Goal: Task Accomplishment & Management: Use online tool/utility

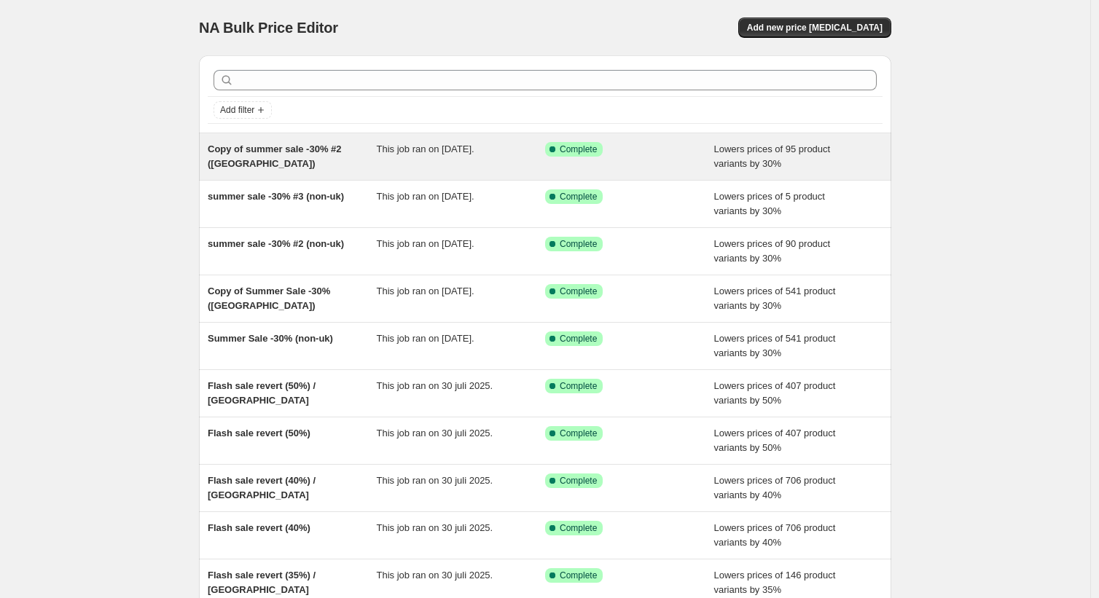
click at [798, 165] on div "Lowers prices of 95 product variants by 30%" at bounding box center [798, 156] width 169 height 29
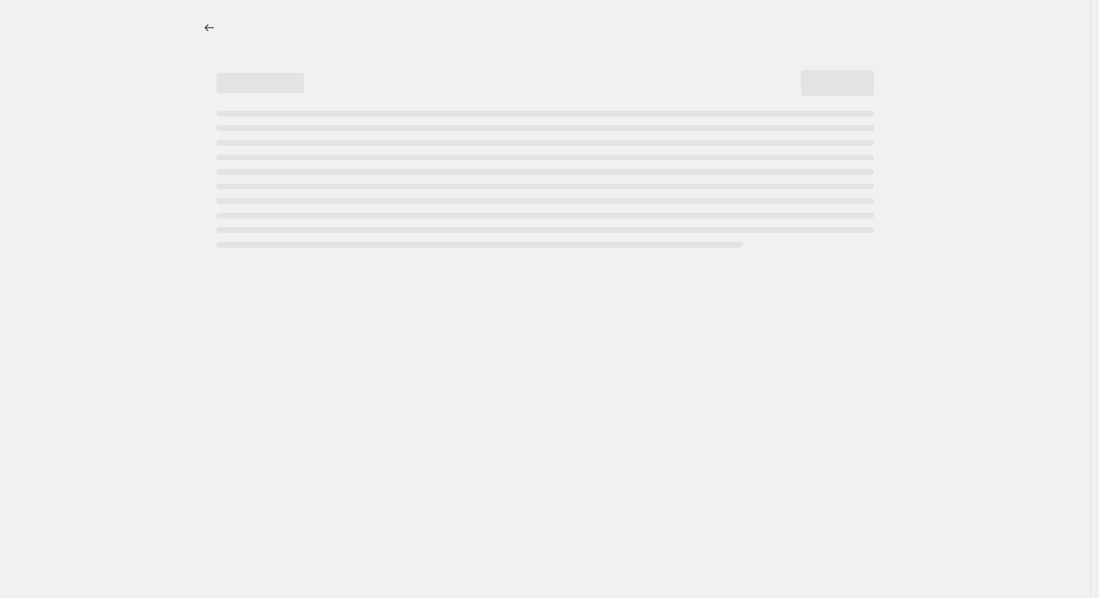
select select "percentage"
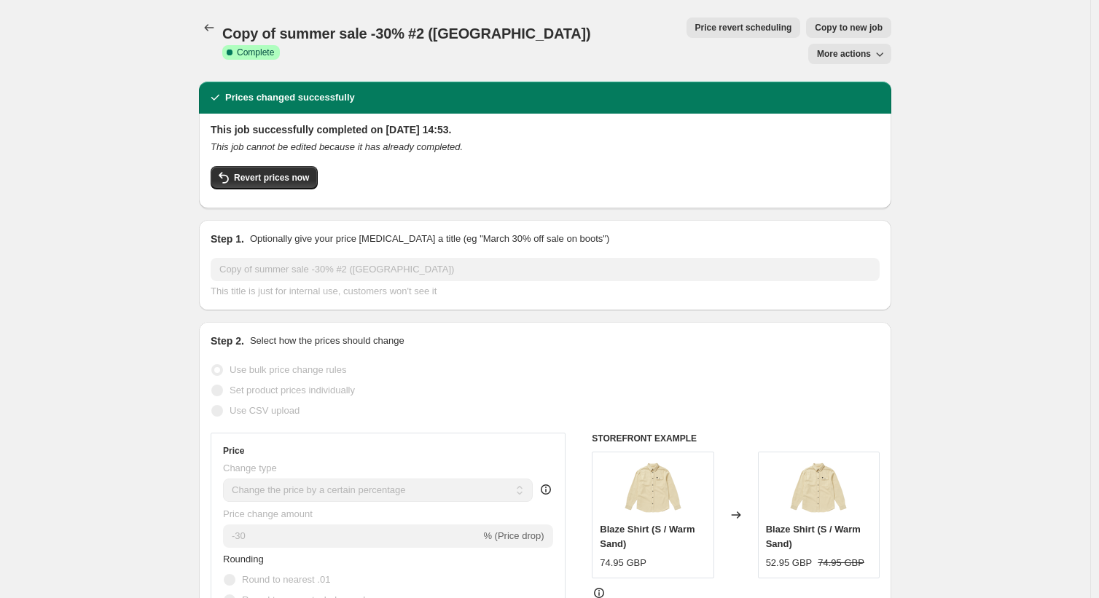
click at [815, 26] on span "Copy to new job" at bounding box center [849, 28] width 68 height 12
select select "percentage"
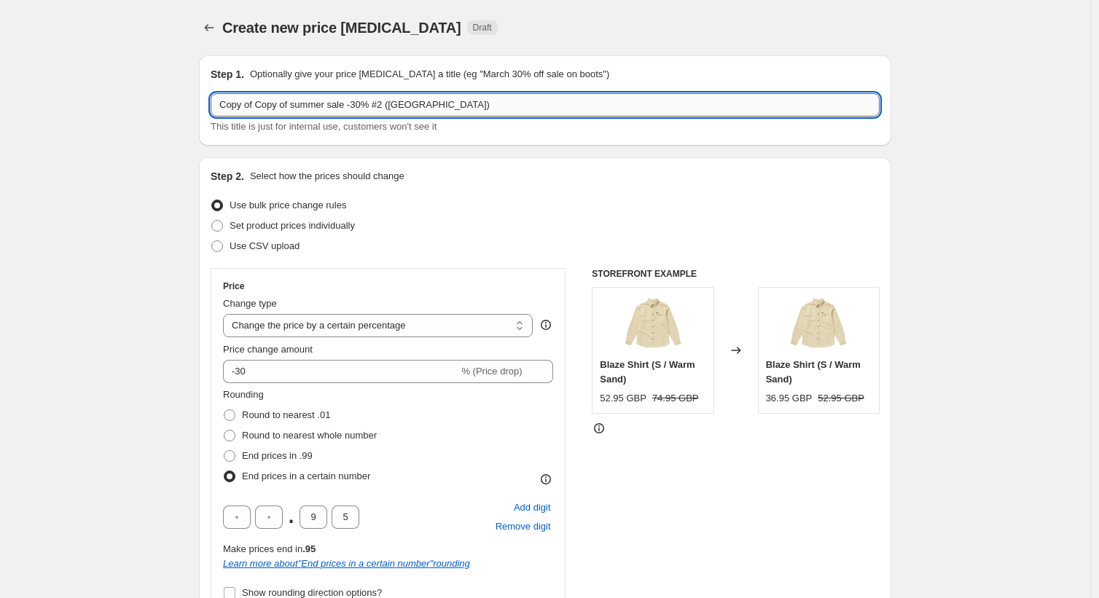
click at [307, 105] on input "Copy of Copy of summer sale -30% #2 ([GEOGRAPHIC_DATA])" at bounding box center [545, 104] width 669 height 23
drag, startPoint x: 302, startPoint y: 103, endPoint x: 202, endPoint y: 106, distance: 99.9
click at [203, 105] on div "Step 1. Optionally give your price [MEDICAL_DATA] a title (eg "March 30% off sa…" at bounding box center [545, 100] width 692 height 90
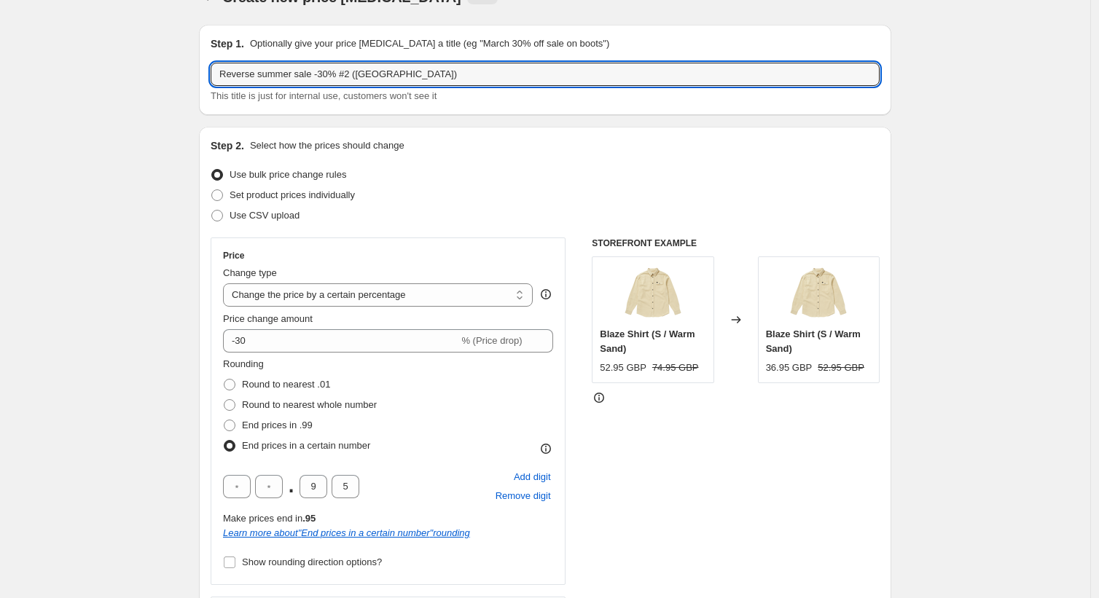
scroll to position [40, 0]
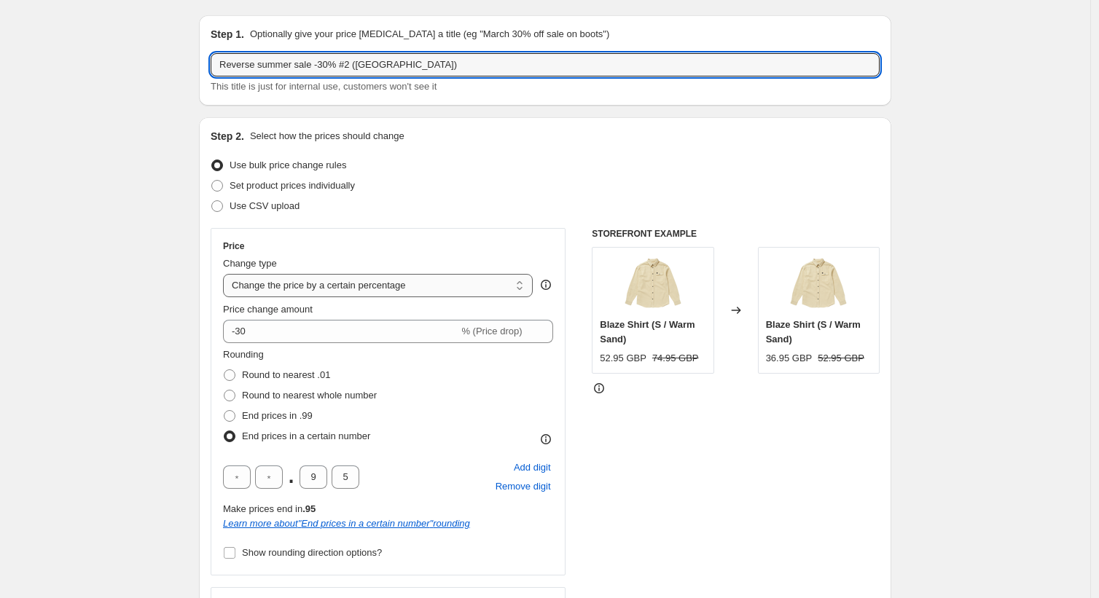
type input "Reverse summer sale -30% #2 ([GEOGRAPHIC_DATA])"
click at [507, 289] on select "Change the price to a certain amount Change the price by a certain amount Chang…" at bounding box center [378, 285] width 310 height 23
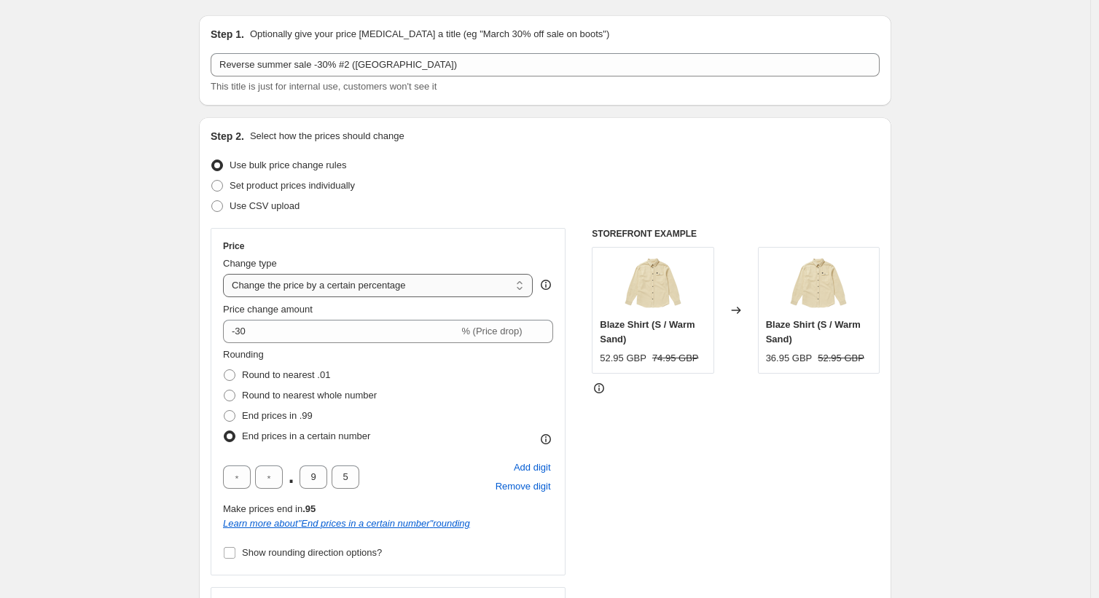
click at [227, 274] on select "Change the price to a certain amount Change the price by a certain amount Chang…" at bounding box center [378, 285] width 310 height 23
click at [527, 335] on div "-30 % (Price drop)" at bounding box center [388, 331] width 330 height 23
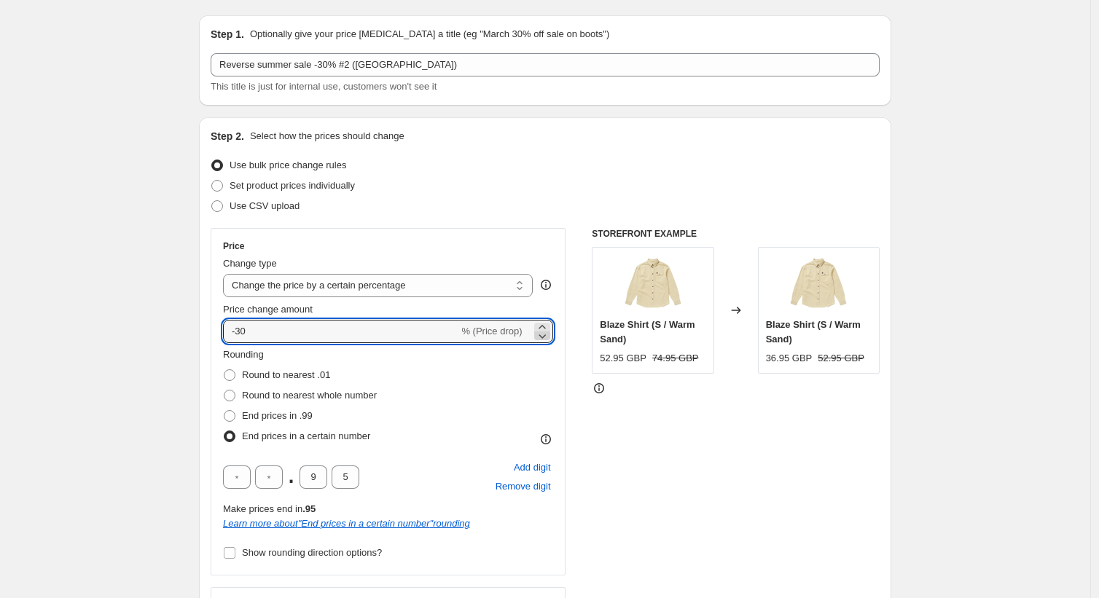
click at [547, 335] on icon at bounding box center [542, 336] width 15 height 15
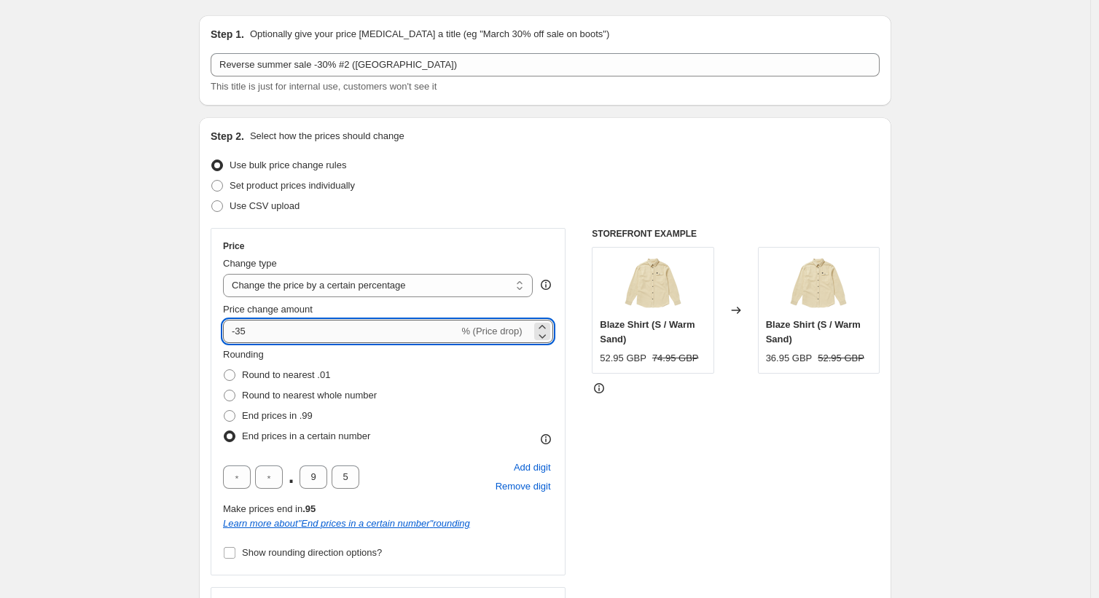
click at [396, 330] on input "-35" at bounding box center [340, 331] width 235 height 23
type input "30"
click at [813, 504] on div "STOREFRONT EXAMPLE Blaze Shirt (S / Warm Sand) 52.95 GBP 74.95 GBP Changed to B…" at bounding box center [736, 449] width 288 height 442
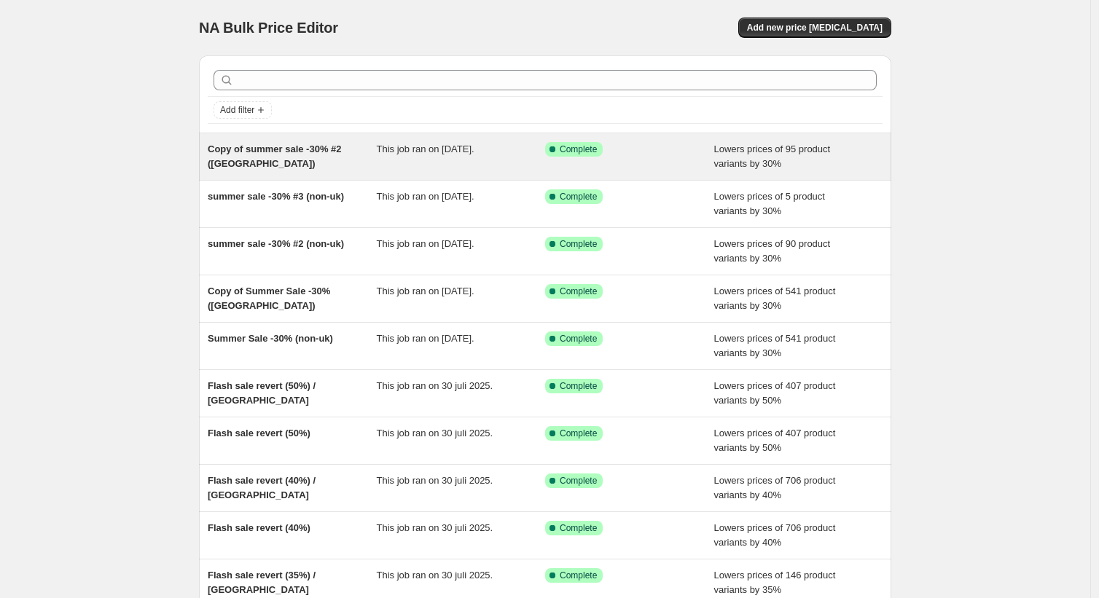
click at [309, 155] on span "Copy of summer sale -30% #2 ([GEOGRAPHIC_DATA])" at bounding box center [275, 157] width 134 height 26
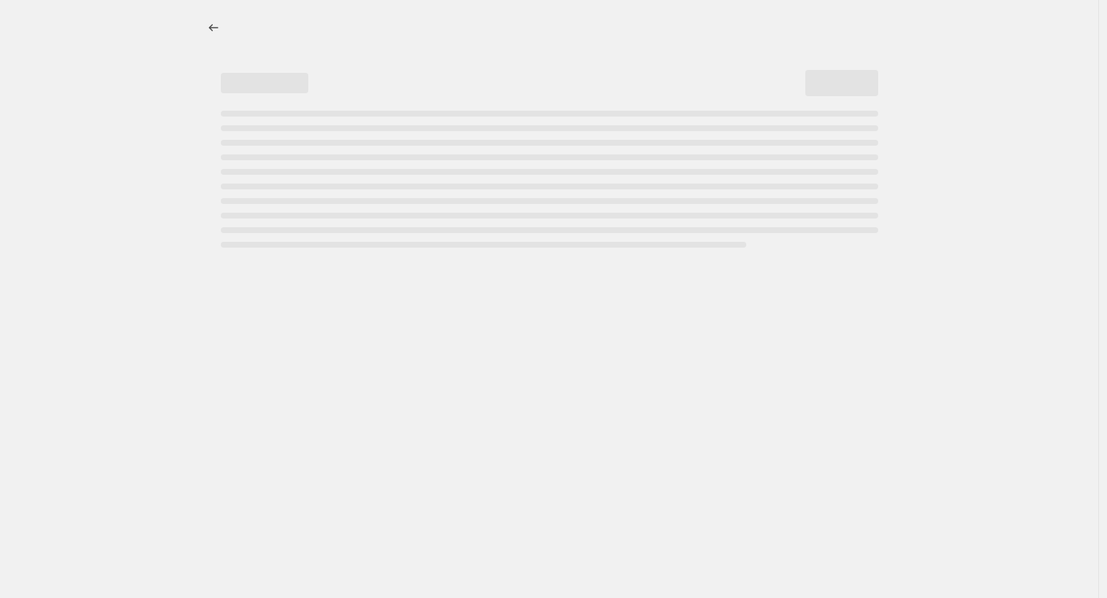
select select "percentage"
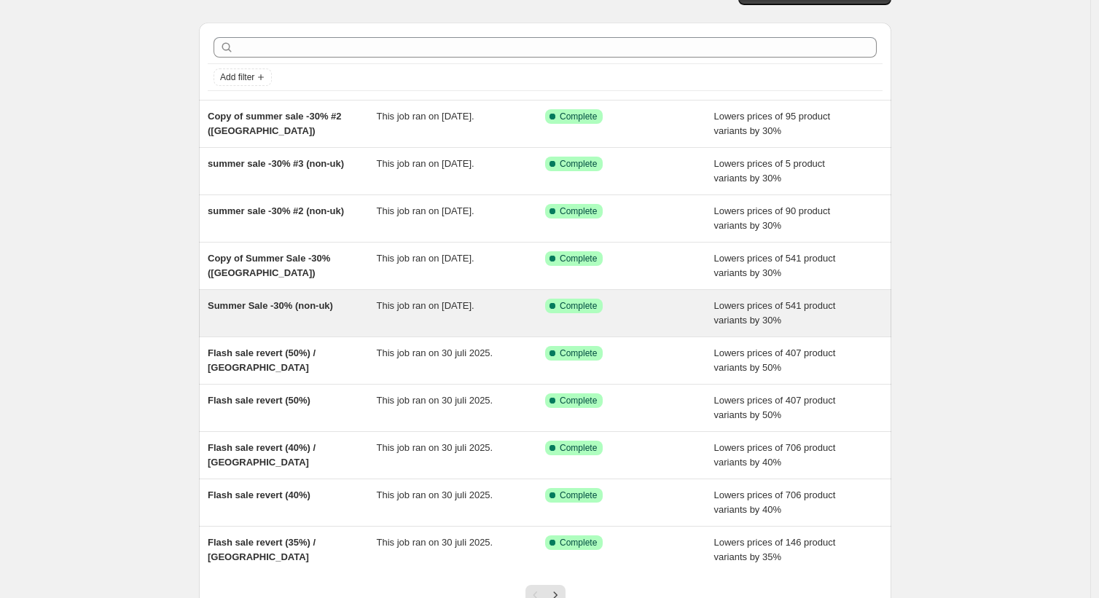
scroll to position [46, 0]
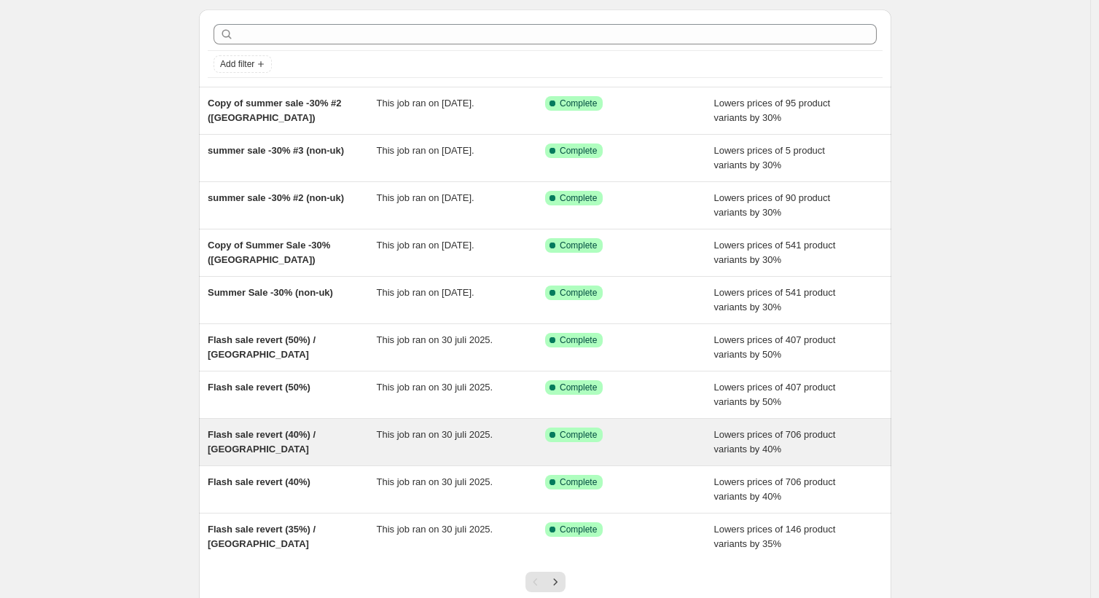
click at [316, 439] on span "Flash sale revert (40%) / [GEOGRAPHIC_DATA]" at bounding box center [262, 442] width 108 height 26
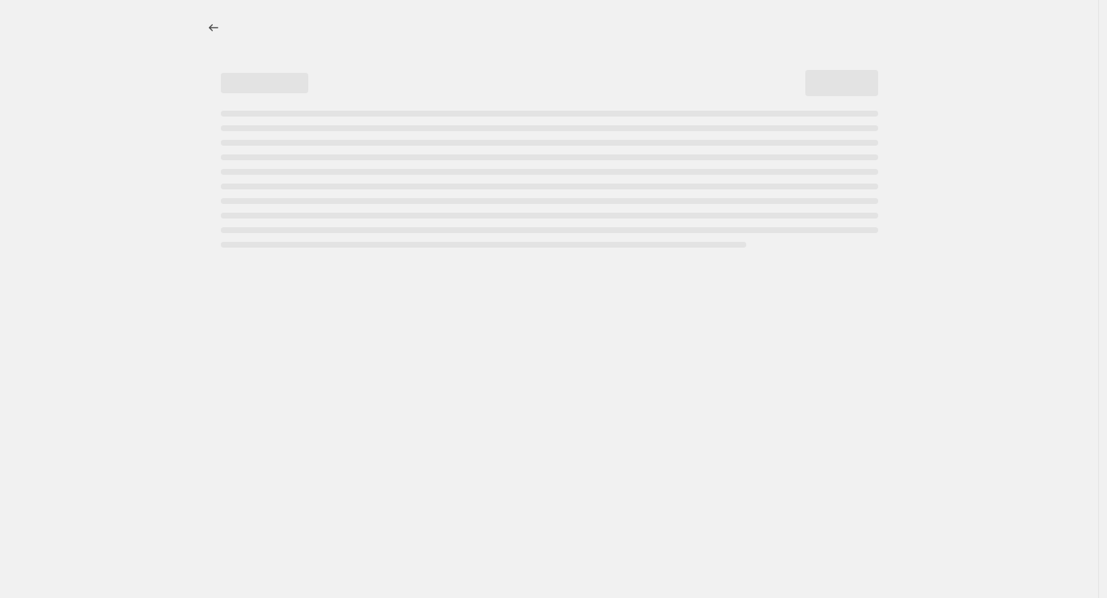
select select "percentage"
select select "tag"
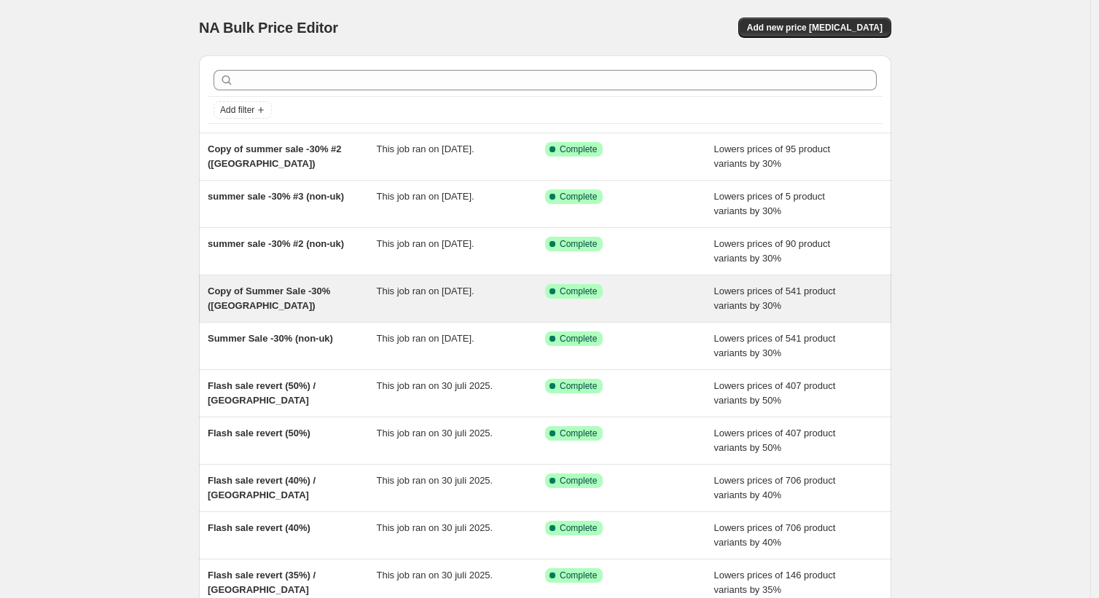
click at [348, 310] on div "Copy of Summer Sale -30% ([GEOGRAPHIC_DATA])" at bounding box center [292, 298] width 169 height 29
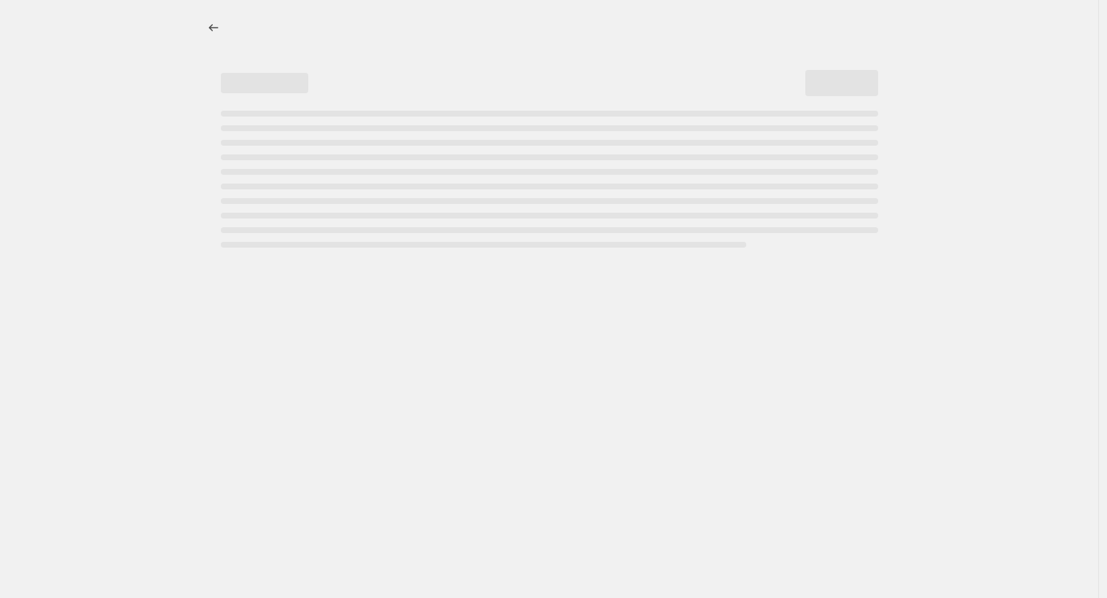
select select "percentage"
select select "tag"
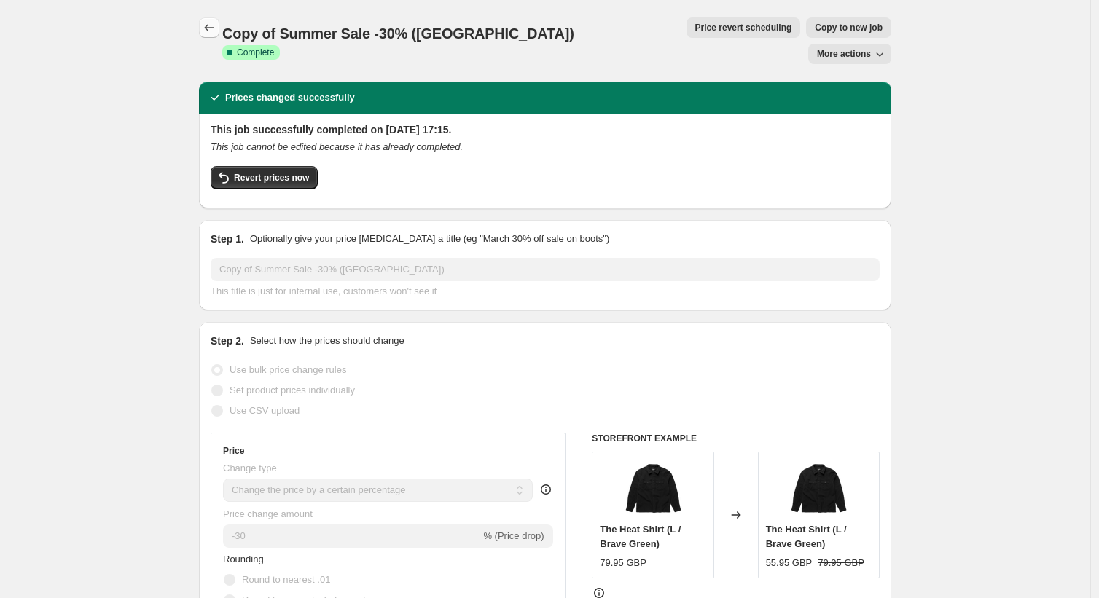
click at [216, 26] on icon "Price change jobs" at bounding box center [209, 27] width 15 height 15
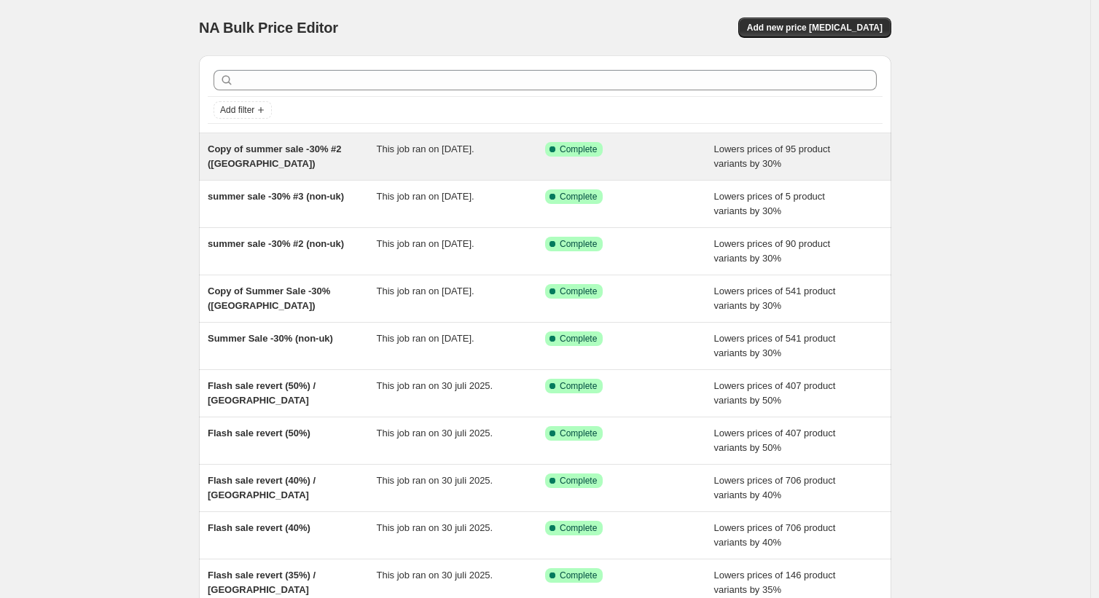
click at [363, 163] on div "Copy of summer sale -30% #2 ([GEOGRAPHIC_DATA])" at bounding box center [292, 156] width 169 height 29
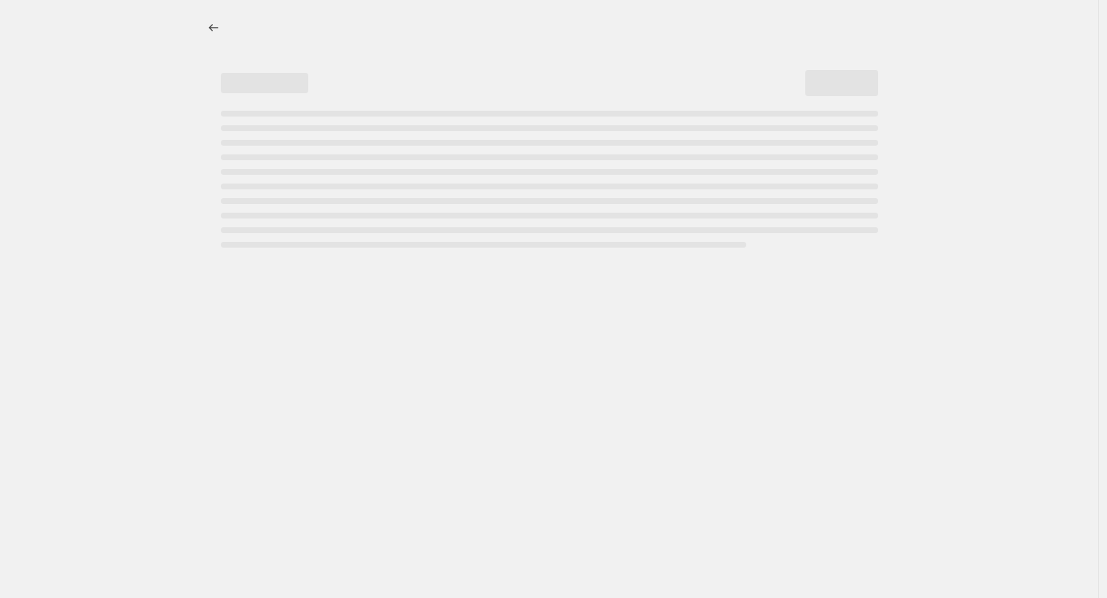
select select "percentage"
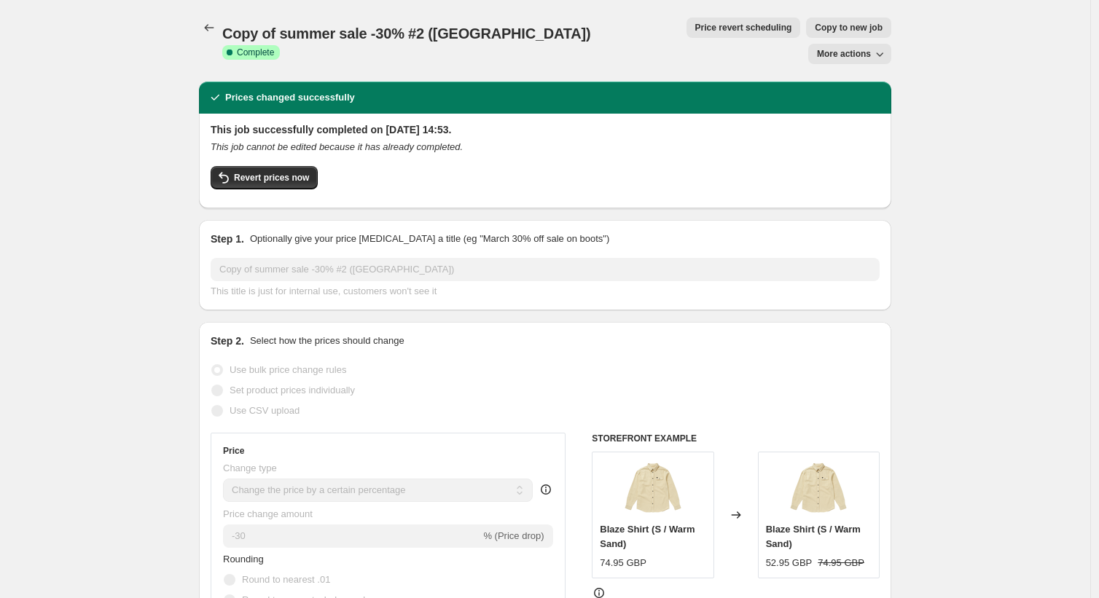
click at [806, 18] on button "Copy to new job" at bounding box center [848, 27] width 85 height 20
select select "percentage"
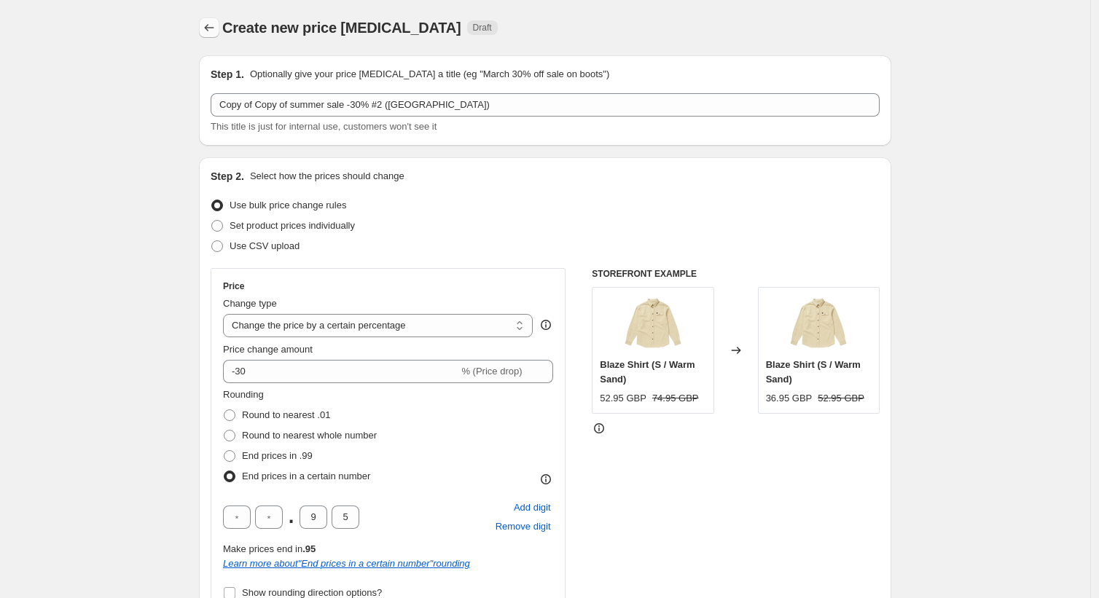
click at [213, 29] on icon "Price change jobs" at bounding box center [209, 27] width 15 height 15
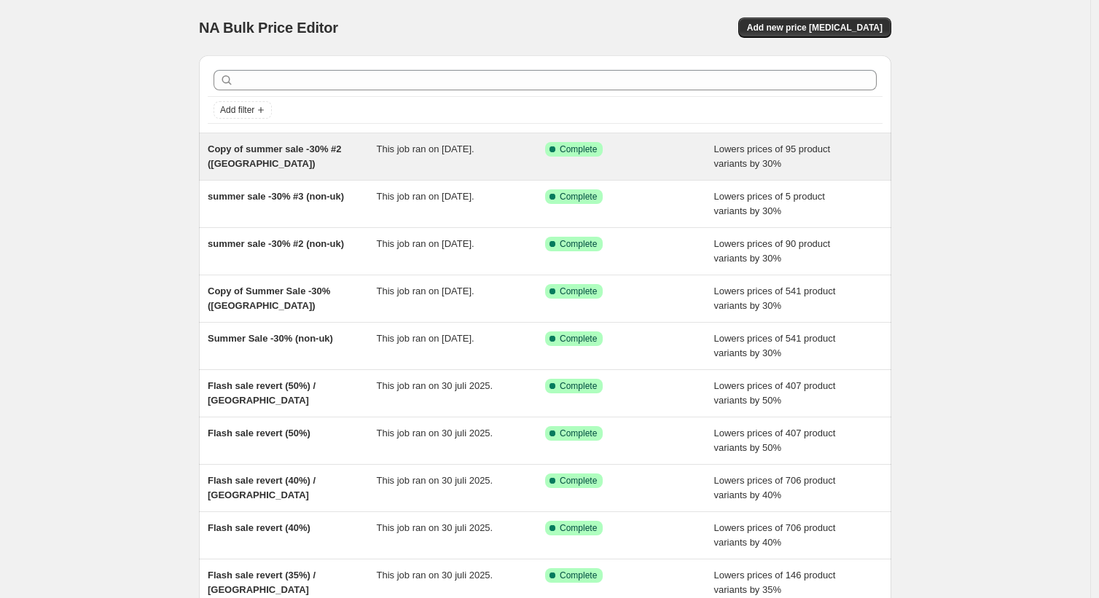
click at [309, 166] on div "Copy of summer sale -30% #2 ([GEOGRAPHIC_DATA])" at bounding box center [292, 156] width 169 height 29
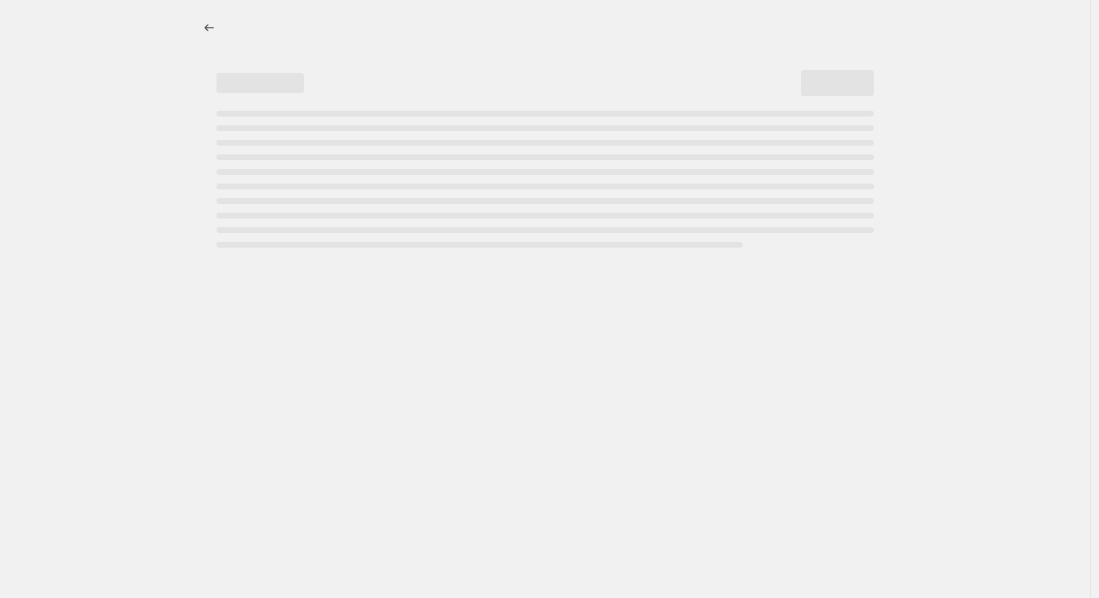
select select "percentage"
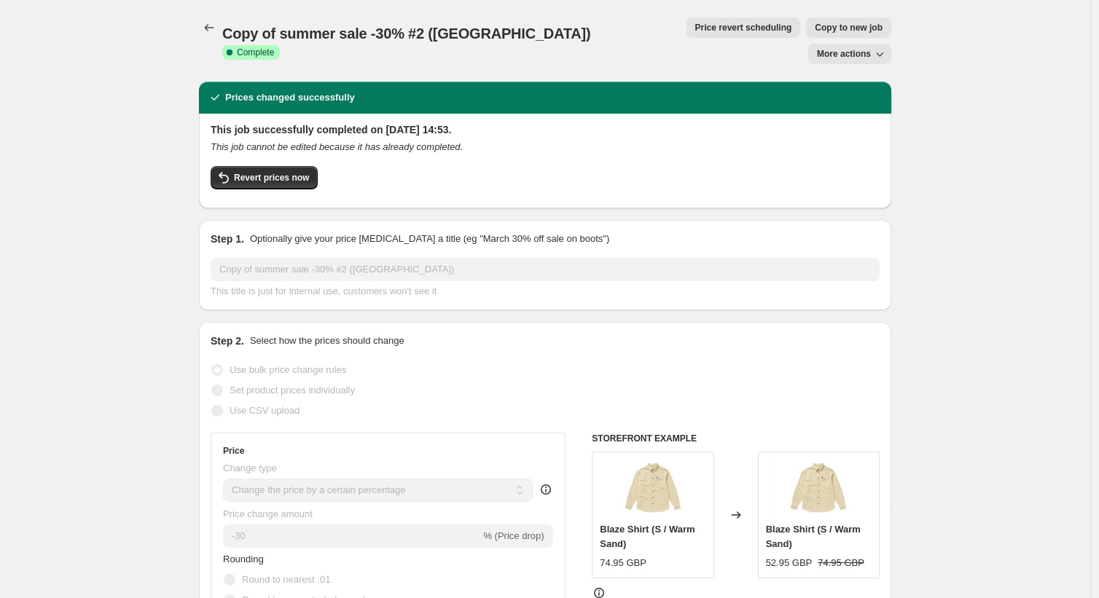
click at [687, 34] on button "Price revert scheduling" at bounding box center [744, 27] width 114 height 20
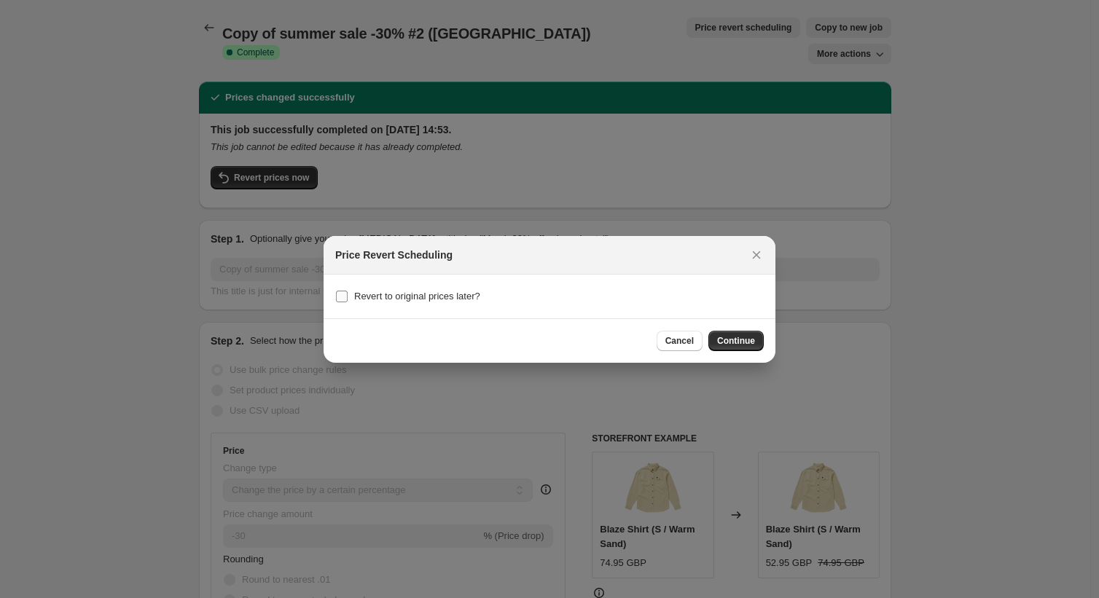
click at [407, 300] on span "Revert to original prices later?" at bounding box center [417, 296] width 126 height 11
click at [348, 300] on input "Revert to original prices later?" at bounding box center [342, 297] width 12 height 12
checkbox input "true"
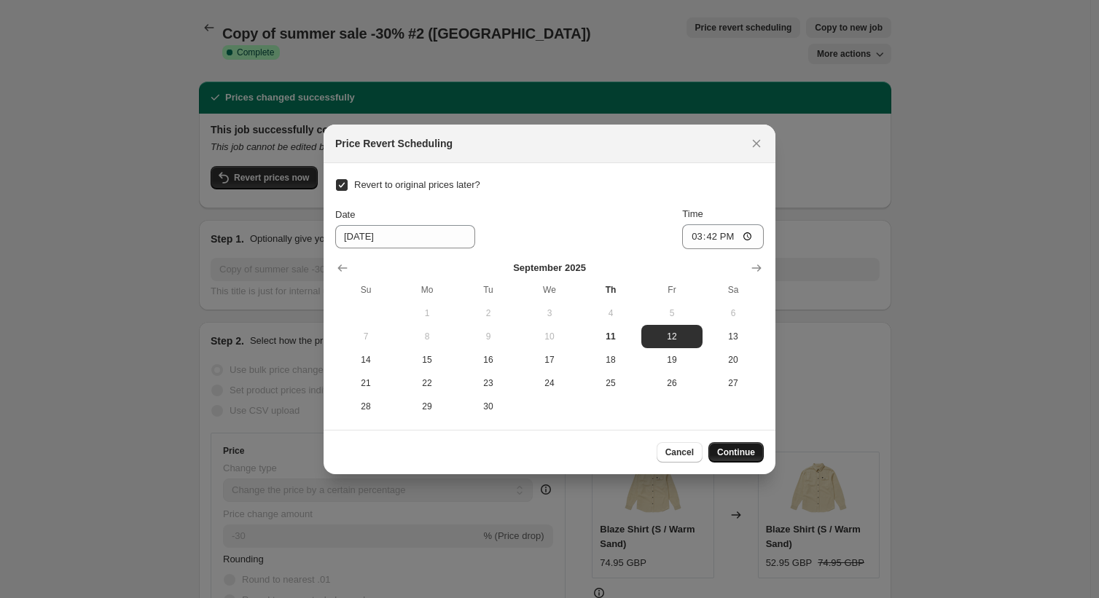
click at [738, 457] on span "Continue" at bounding box center [736, 453] width 38 height 12
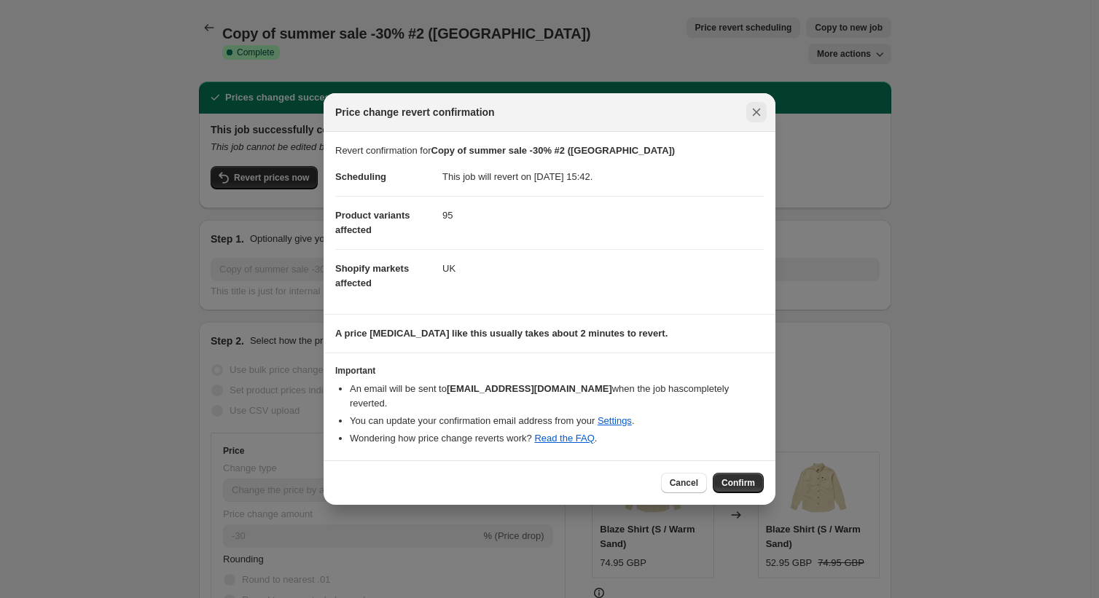
click at [759, 117] on icon "Close" at bounding box center [757, 113] width 8 height 8
checkbox input "false"
